Goal: Transaction & Acquisition: Obtain resource

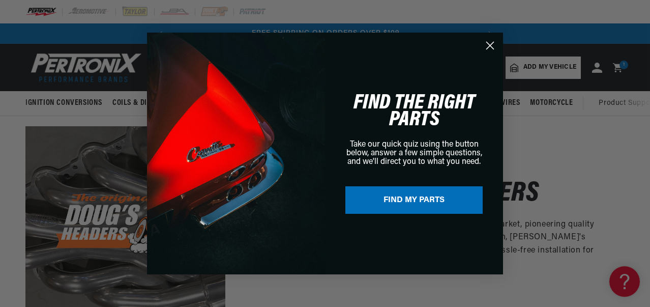
click at [647, 167] on div "Close dialog FIND THE RIGHT PARTS Take our quick quiz using the button below, a…" at bounding box center [325, 153] width 650 height 307
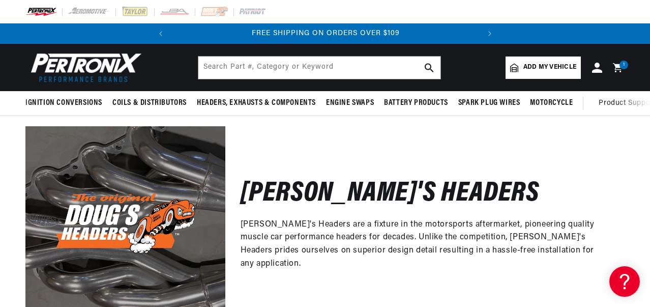
click at [425, 263] on p "[PERSON_NAME]'s Headers are a fixture in the motorsports aftermarket, pioneerin…" at bounding box center [424, 244] width 369 height 52
click at [295, 66] on input "text" at bounding box center [319, 67] width 242 height 22
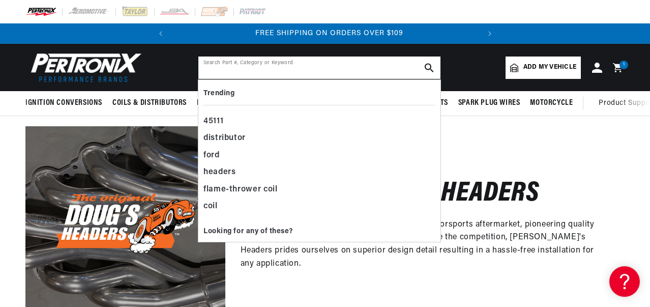
scroll to position [0, 308]
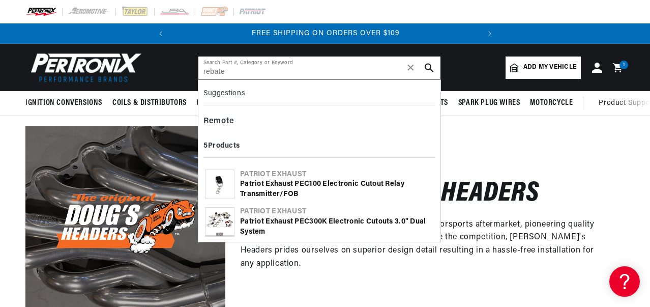
type input "rebate"
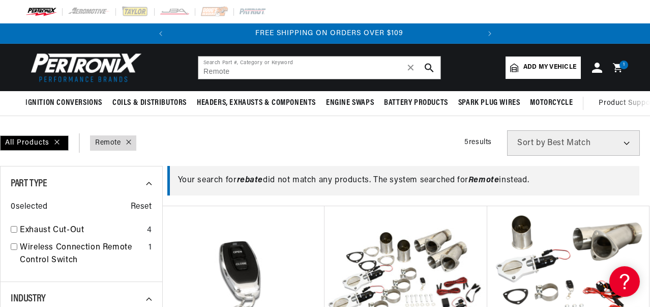
scroll to position [0, 308]
click at [261, 71] on input "Remote" at bounding box center [319, 67] width 242 height 22
type input "R"
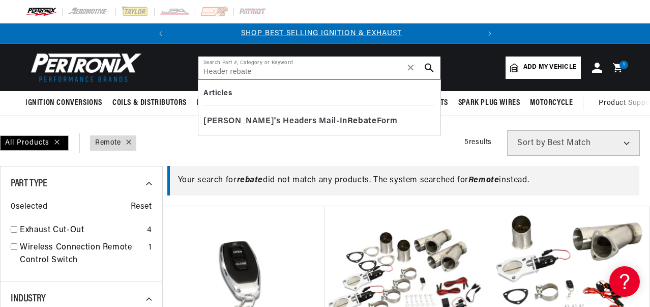
scroll to position [0, 0]
type input "Header rebate"
click at [266, 119] on span "Doug's Headers Mail-In Rebate Form" at bounding box center [300, 121] width 194 height 14
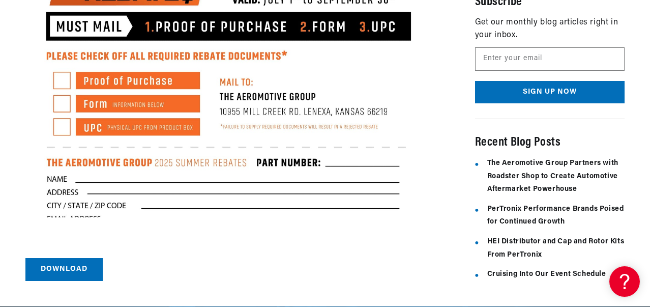
scroll to position [255, 0]
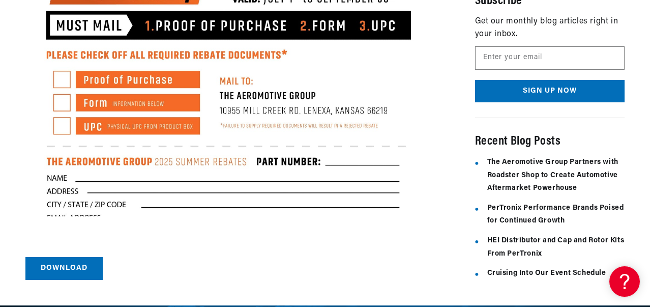
click at [54, 264] on main "Home Rebates Doug's Headers Mail-In Rebate Form Doug's Headers Mail-In Rebate F…" at bounding box center [325, 83] width 650 height 444
click at [66, 257] on link "Download" at bounding box center [63, 268] width 77 height 23
